Goal: Information Seeking & Learning: Learn about a topic

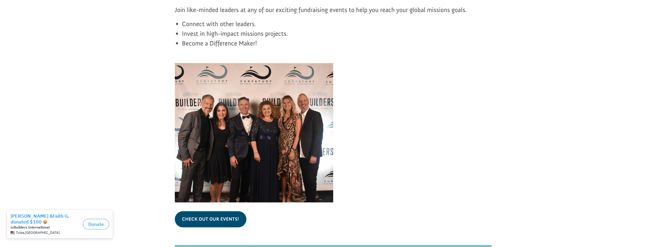
scroll to position [1828, 0]
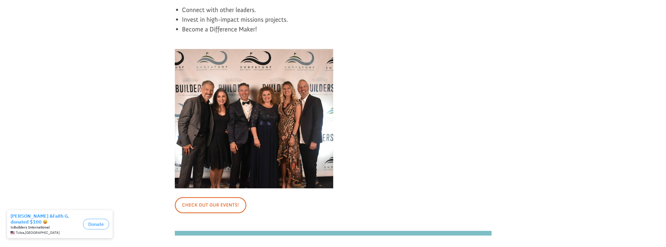
click at [221, 197] on link "Check out our events!" at bounding box center [211, 205] width 72 height 16
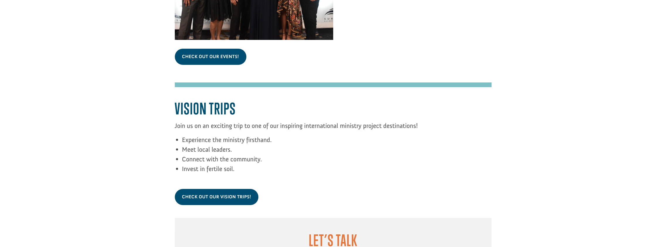
scroll to position [2012, 0]
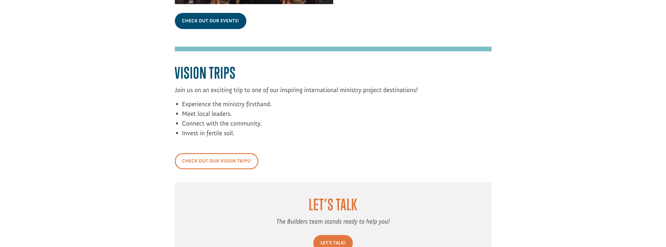
click at [219, 153] on link "Check out our vision trips!" at bounding box center [217, 161] width 84 height 16
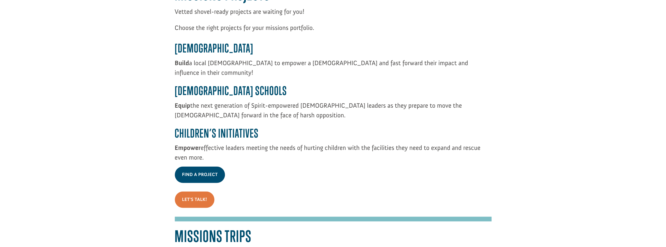
scroll to position [1082, 0]
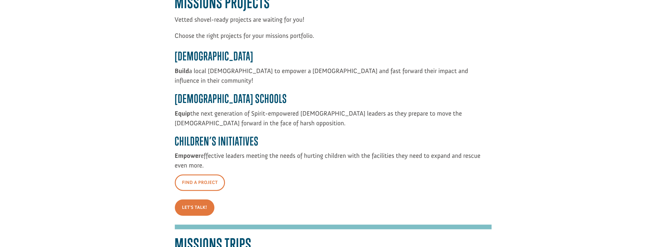
click at [199, 174] on link "Find A Project" at bounding box center [200, 182] width 50 height 16
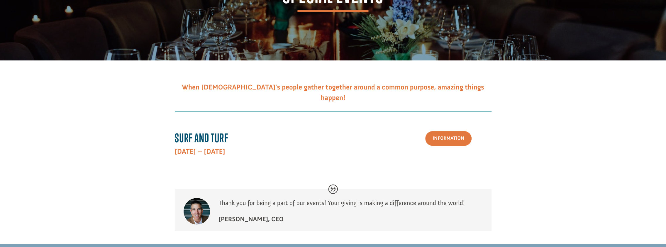
scroll to position [63, 0]
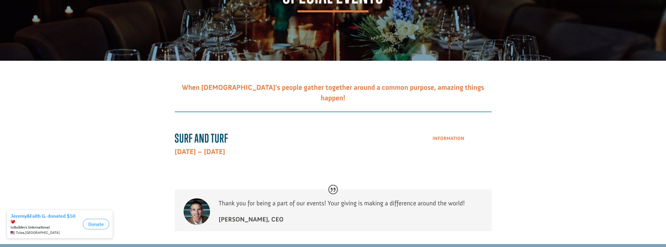
click at [449, 133] on link "Information" at bounding box center [448, 138] width 46 height 15
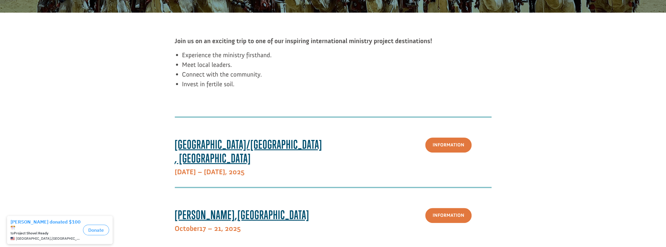
scroll to position [99, 0]
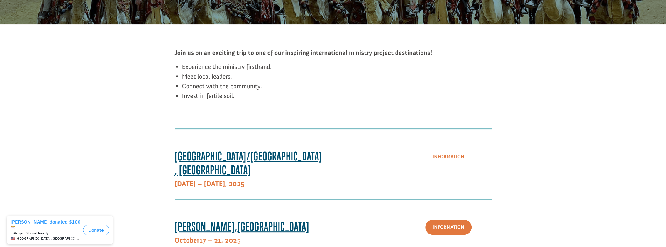
click at [455, 156] on link "Information" at bounding box center [448, 156] width 46 height 15
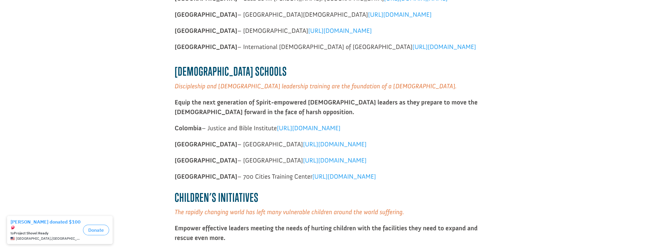
scroll to position [367, 0]
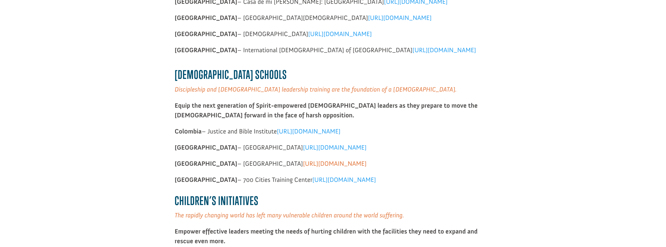
click at [303, 161] on span "[URL][DOMAIN_NAME]" at bounding box center [335, 164] width 64 height 8
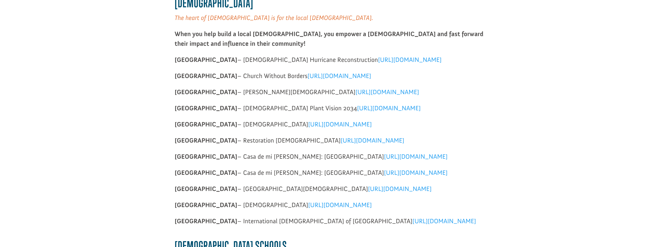
scroll to position [195, 0]
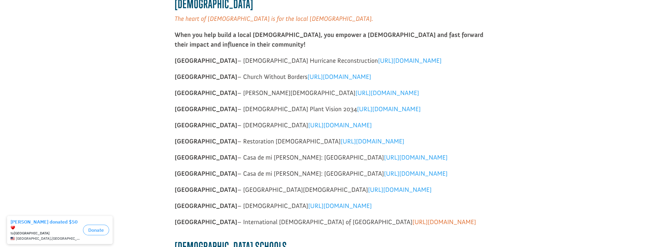
click at [412, 219] on span "[URL][DOMAIN_NAME]" at bounding box center [444, 222] width 64 height 8
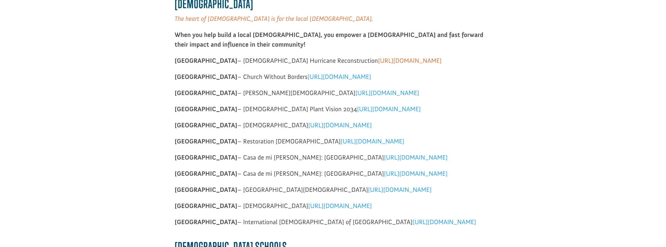
click at [378, 59] on span "[URL][DOMAIN_NAME]" at bounding box center [410, 61] width 64 height 8
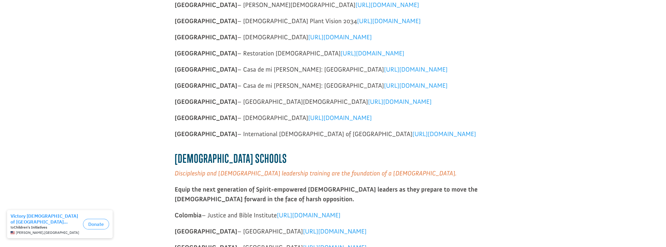
scroll to position [286, 0]
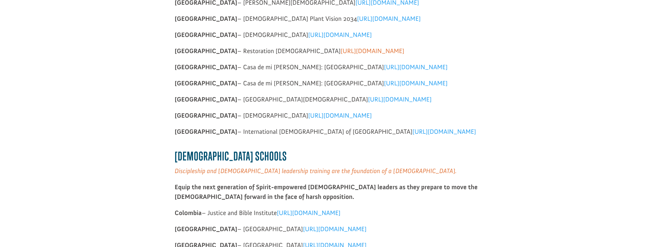
click at [340, 48] on span "[URL][DOMAIN_NAME]" at bounding box center [372, 51] width 64 height 8
click at [368, 98] on span "[URL][DOMAIN_NAME]" at bounding box center [400, 99] width 64 height 8
